Goal: Check status

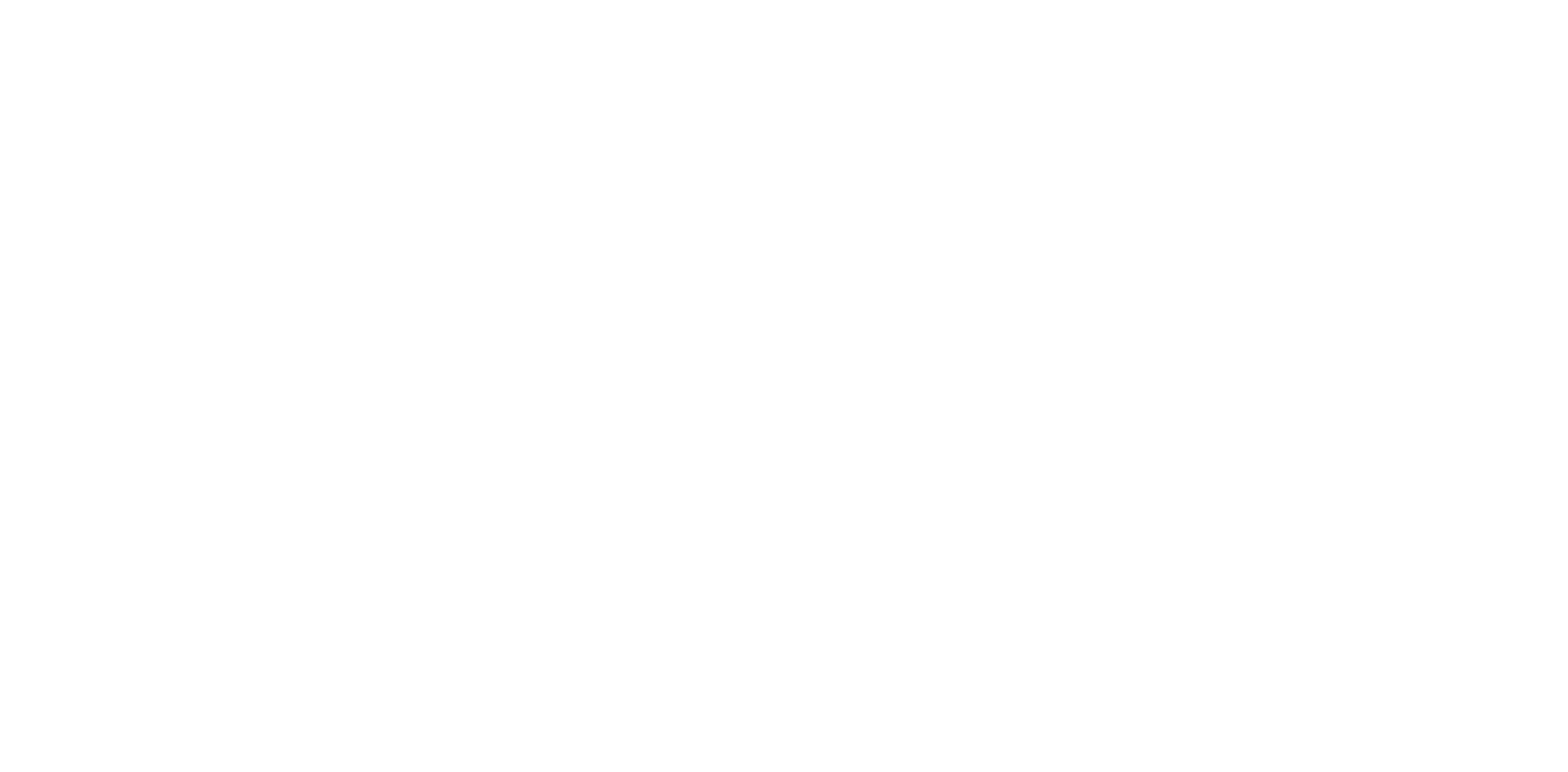
select select
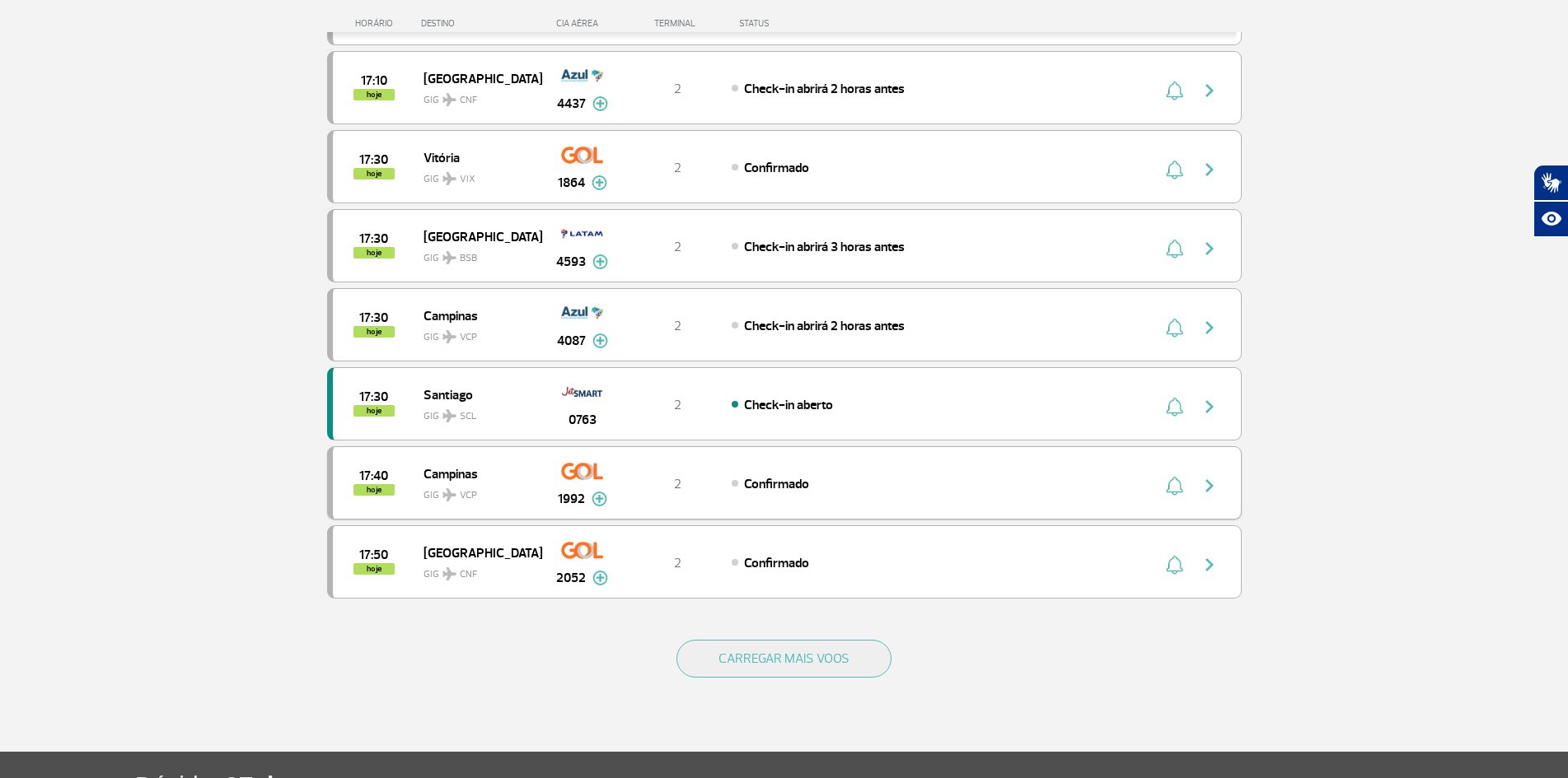
scroll to position [1318, 0]
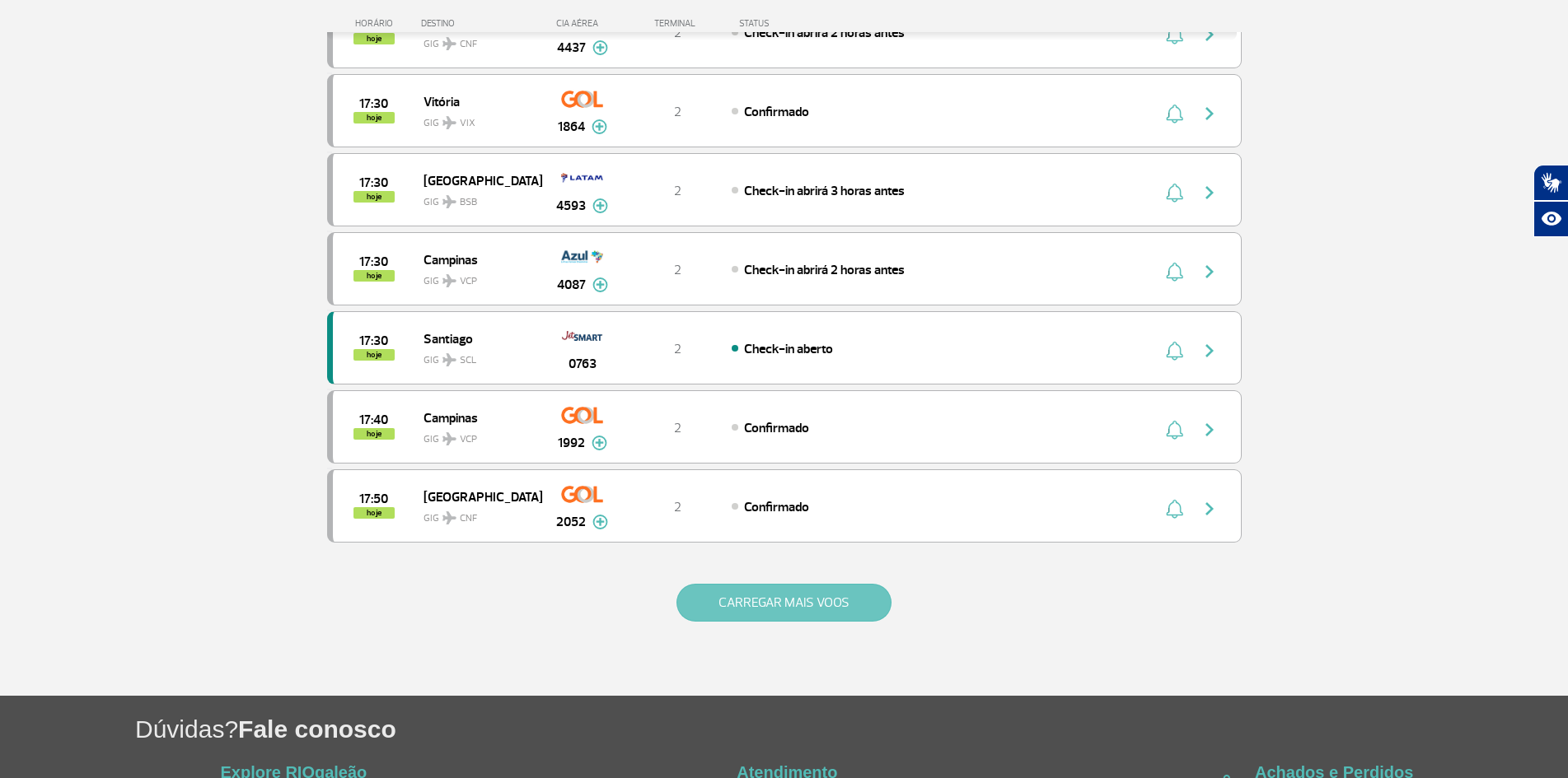
click at [808, 609] on button "CARREGAR MAIS VOOS" at bounding box center [784, 603] width 215 height 38
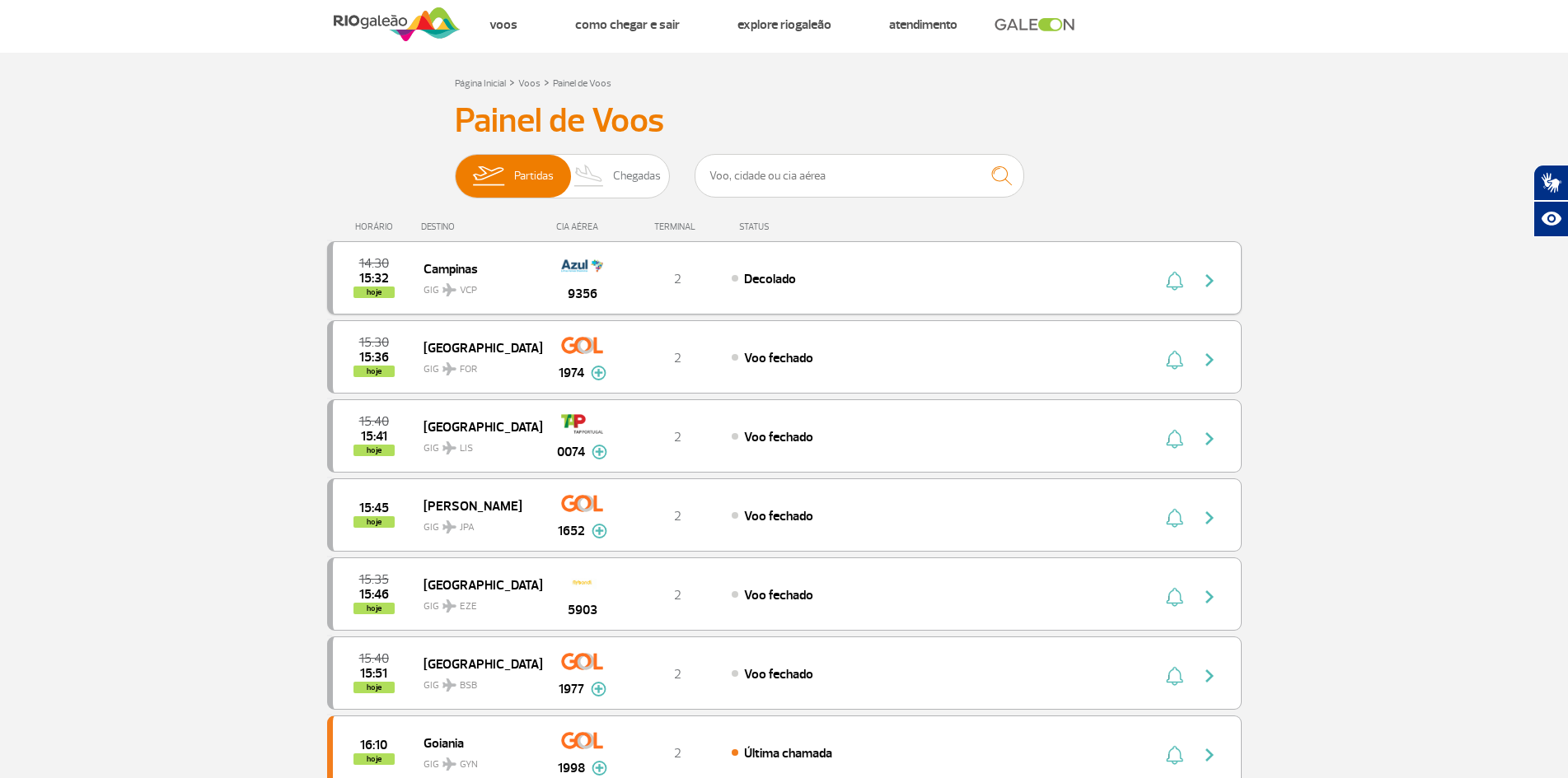
scroll to position [0, 0]
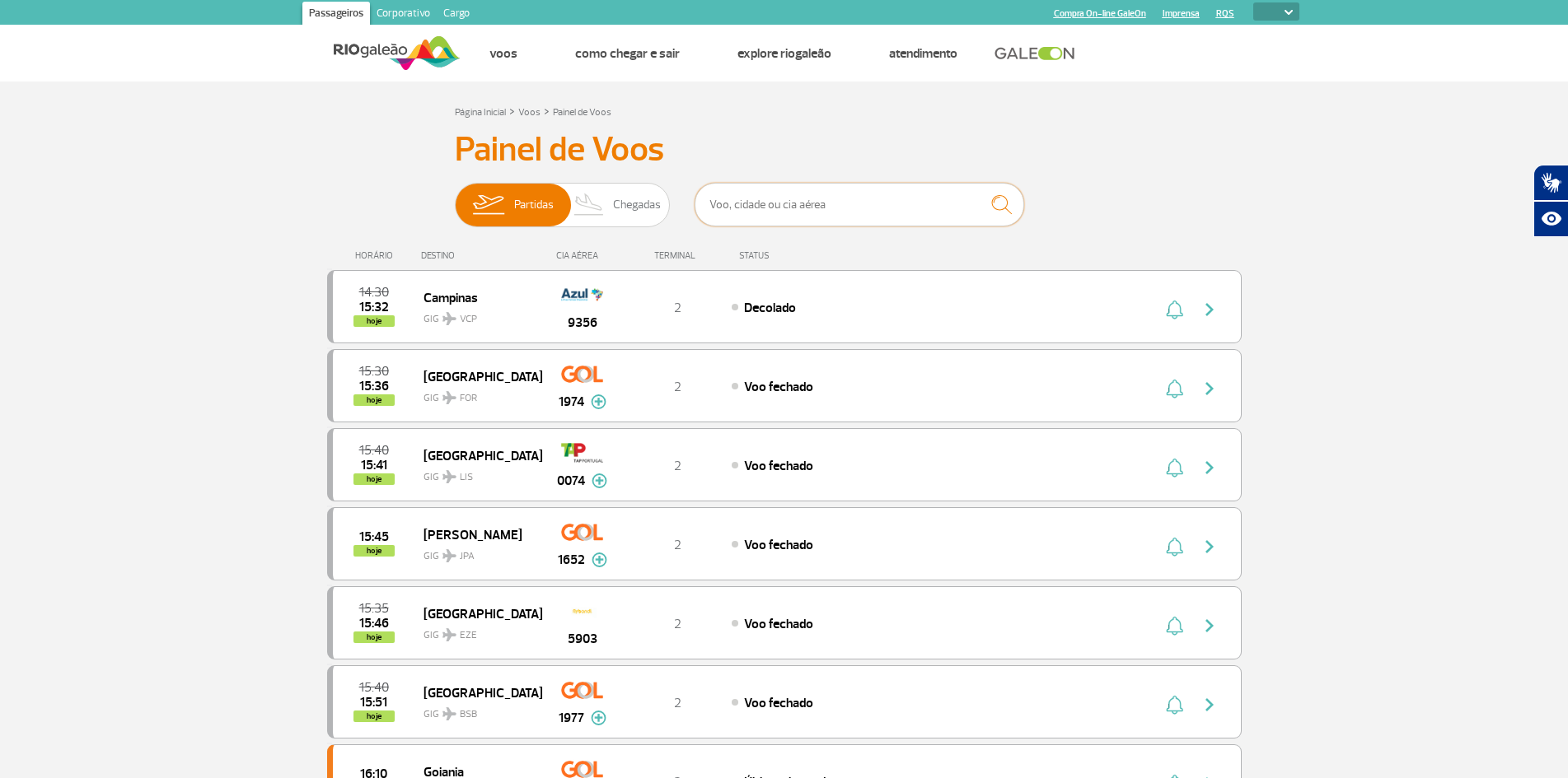
click at [801, 215] on input "text" at bounding box center [859, 205] width 330 height 43
type input "gol"
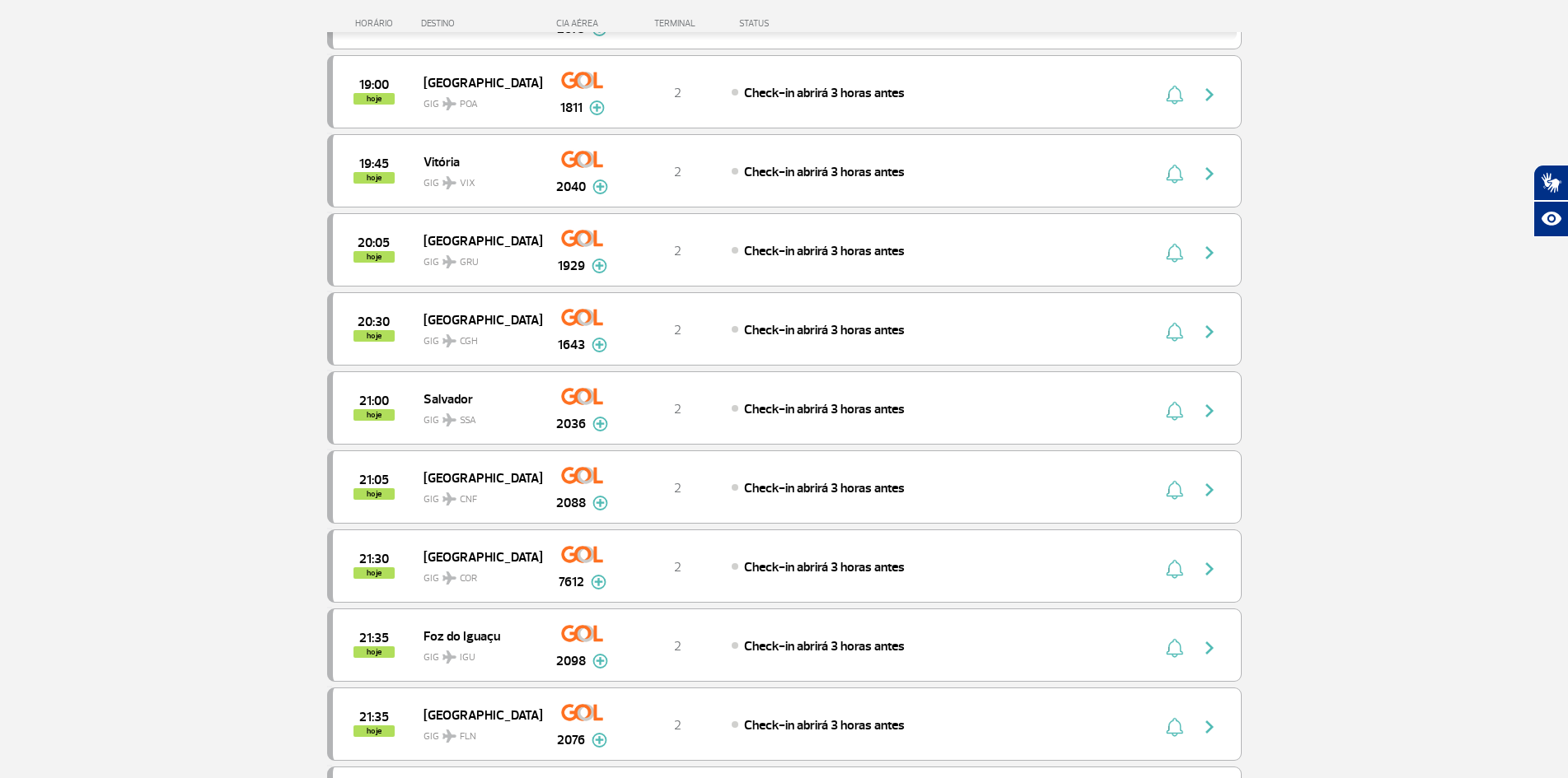
scroll to position [1071, 0]
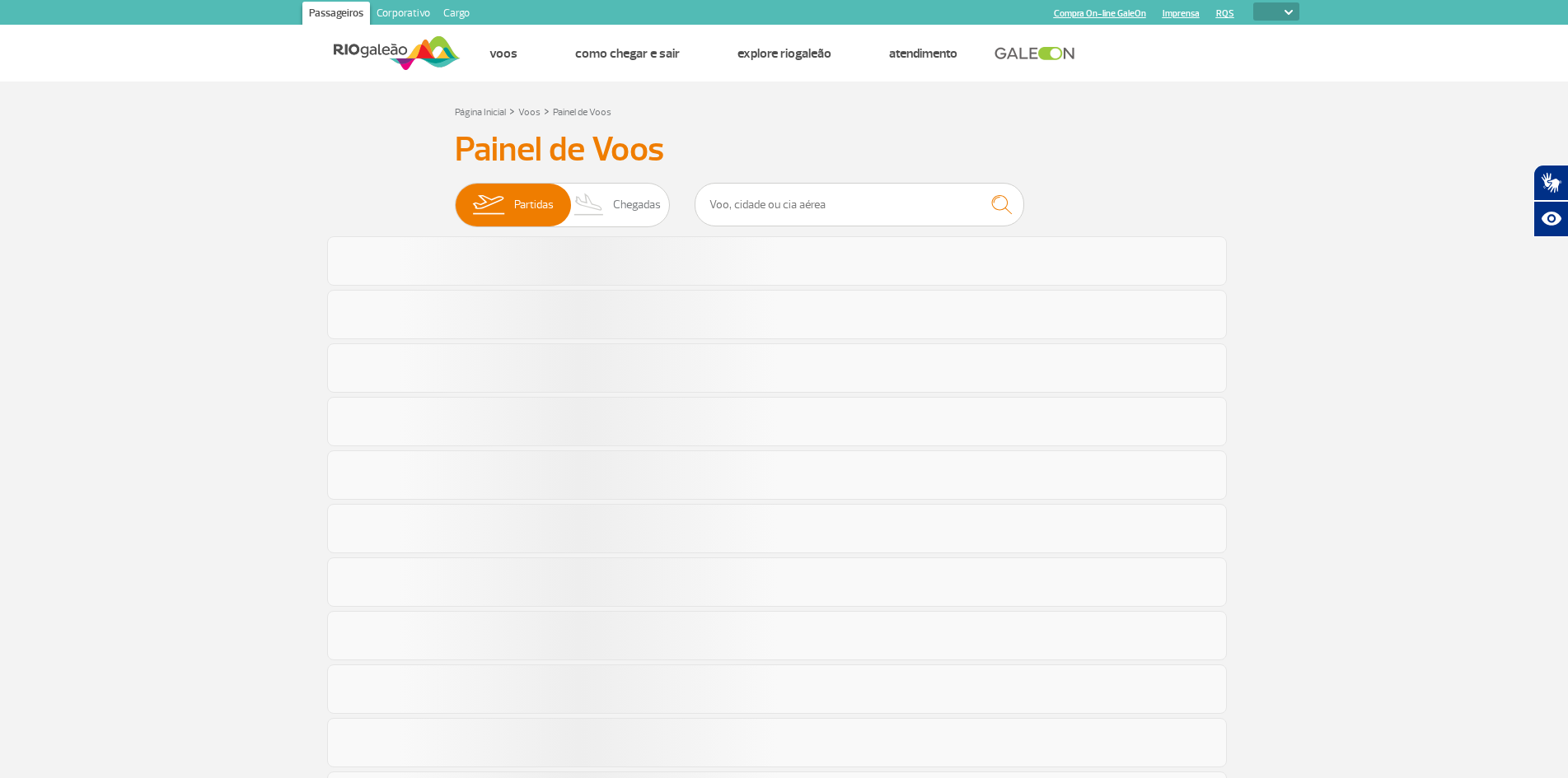
select select
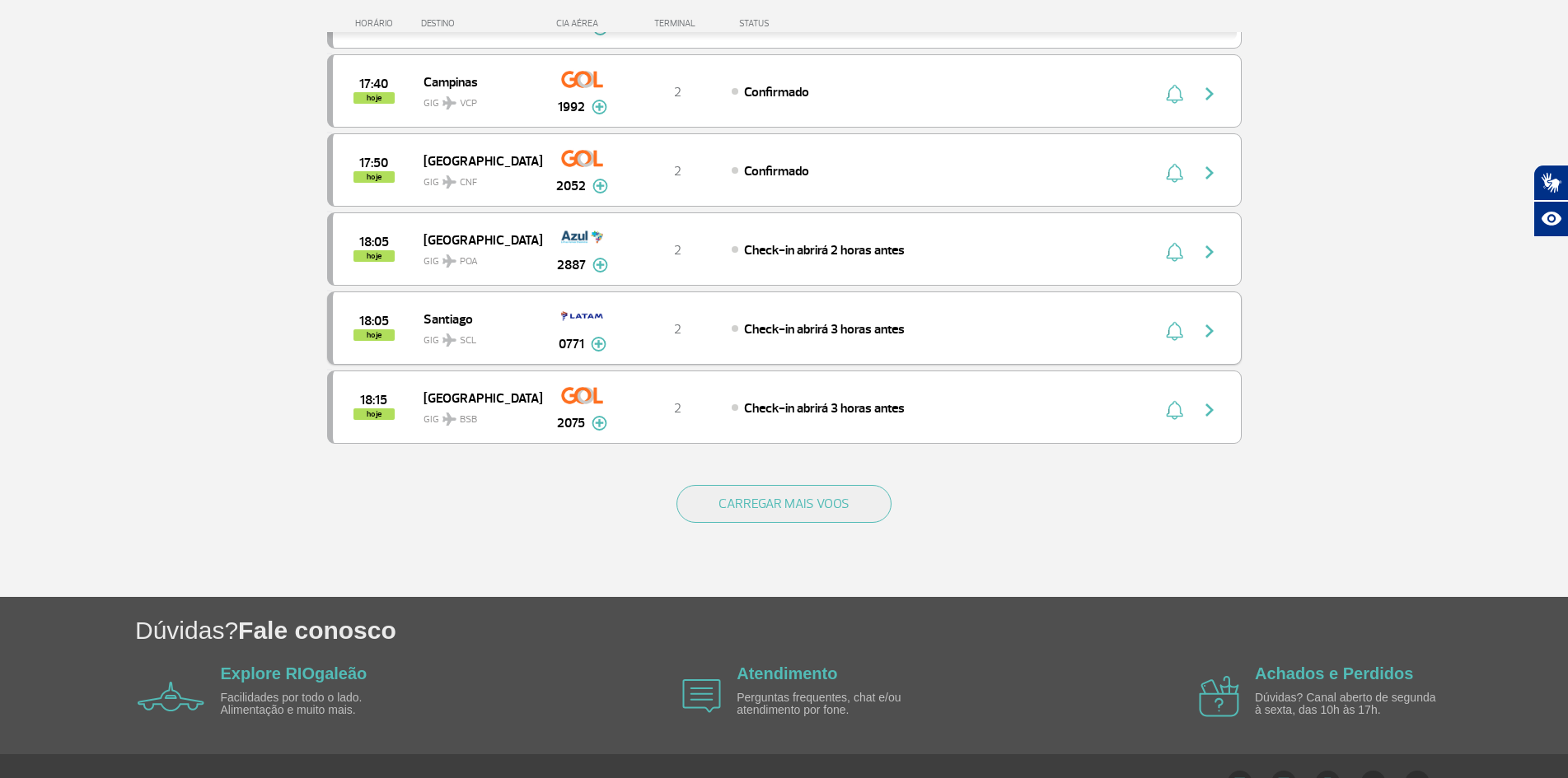
scroll to position [1453, 0]
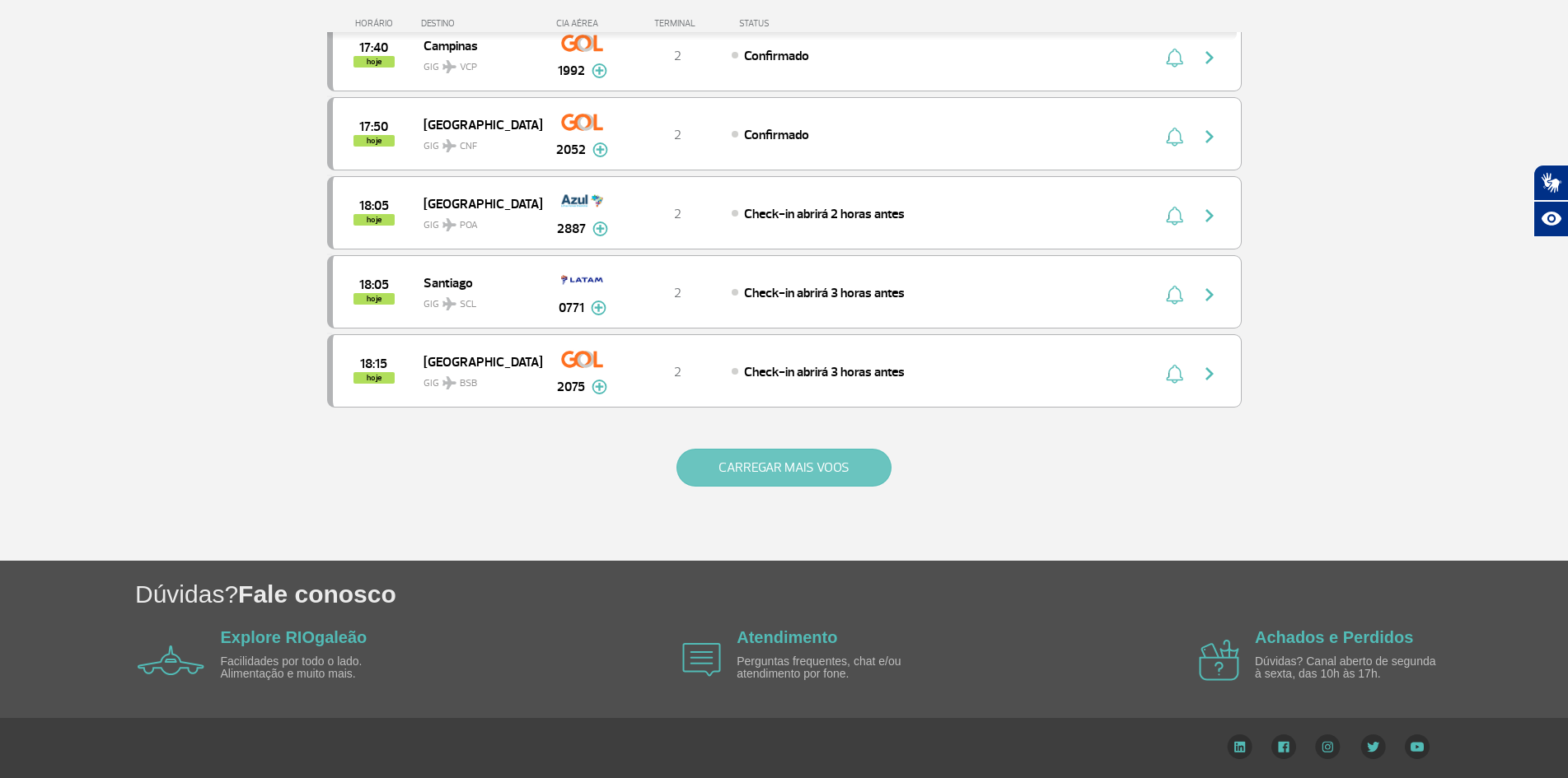
click at [770, 477] on button "CARREGAR MAIS VOOS" at bounding box center [784, 468] width 215 height 38
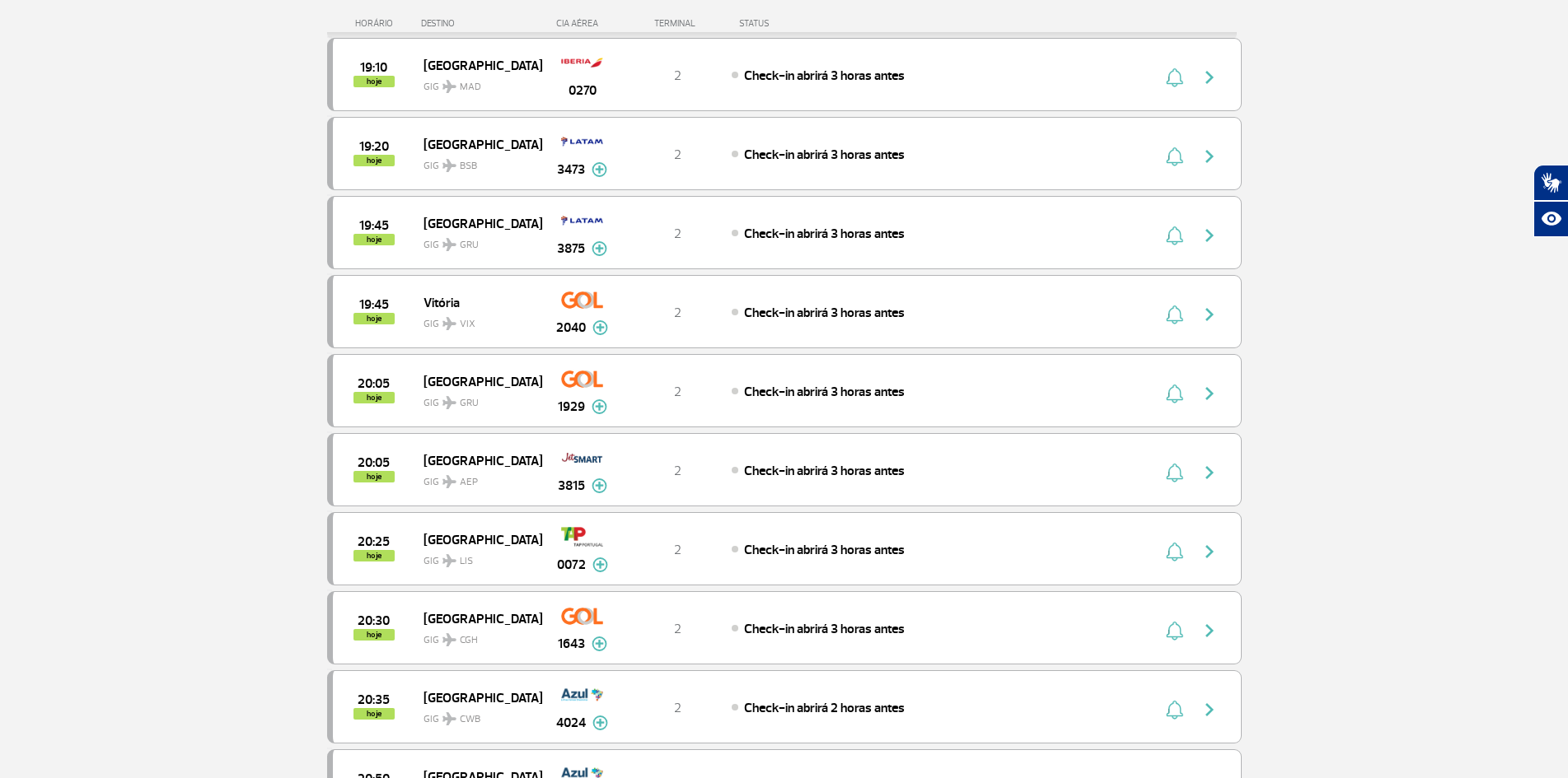
scroll to position [2153, 0]
